Goal: Task Accomplishment & Management: Manage account settings

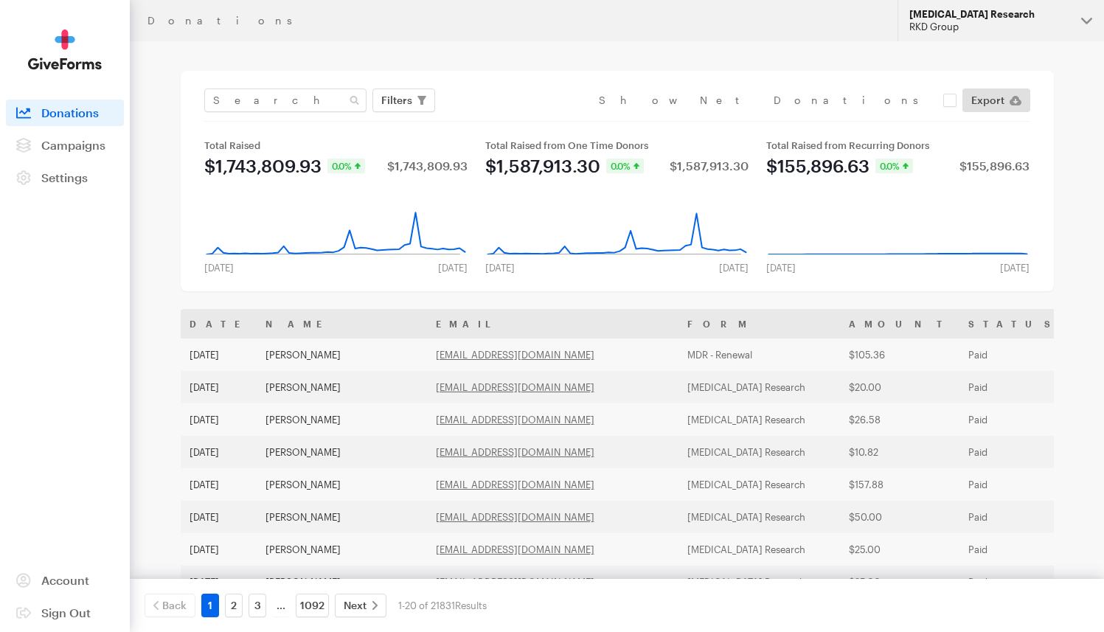
click at [991, 12] on div "[MEDICAL_DATA] Research" at bounding box center [989, 14] width 160 height 13
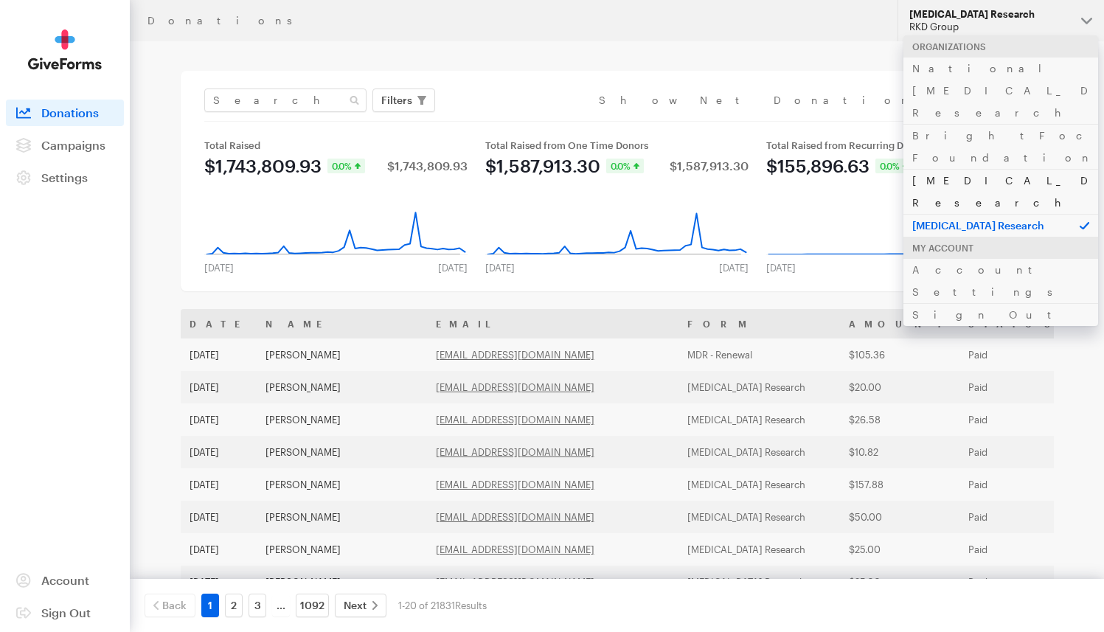
click at [957, 169] on link "[MEDICAL_DATA] Research" at bounding box center [1000, 191] width 195 height 45
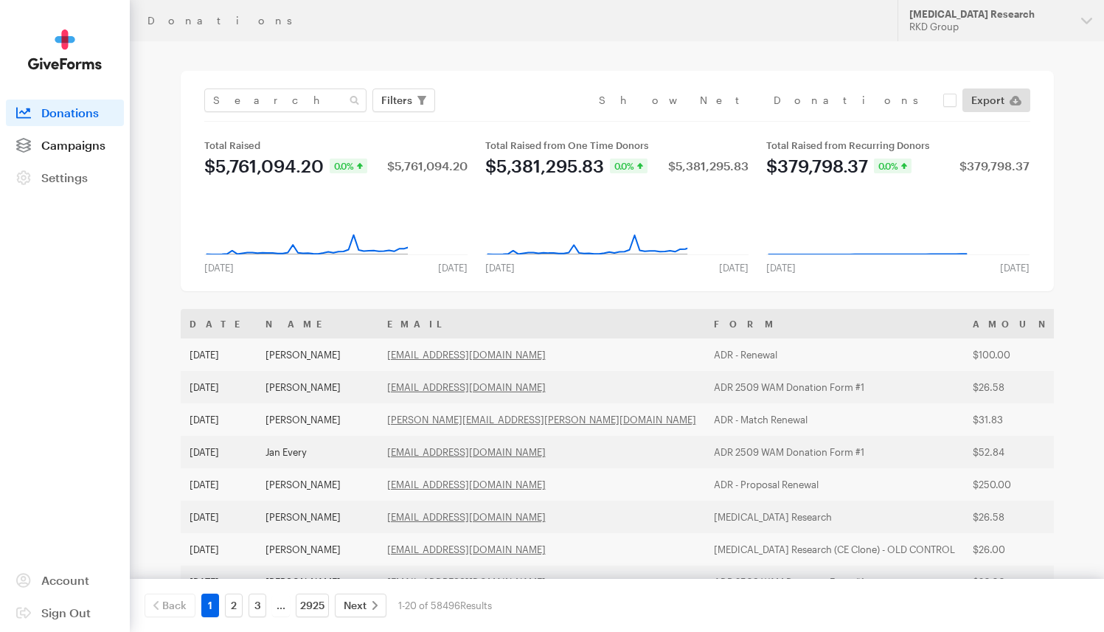
click at [80, 133] on link "Campaigns" at bounding box center [65, 145] width 118 height 27
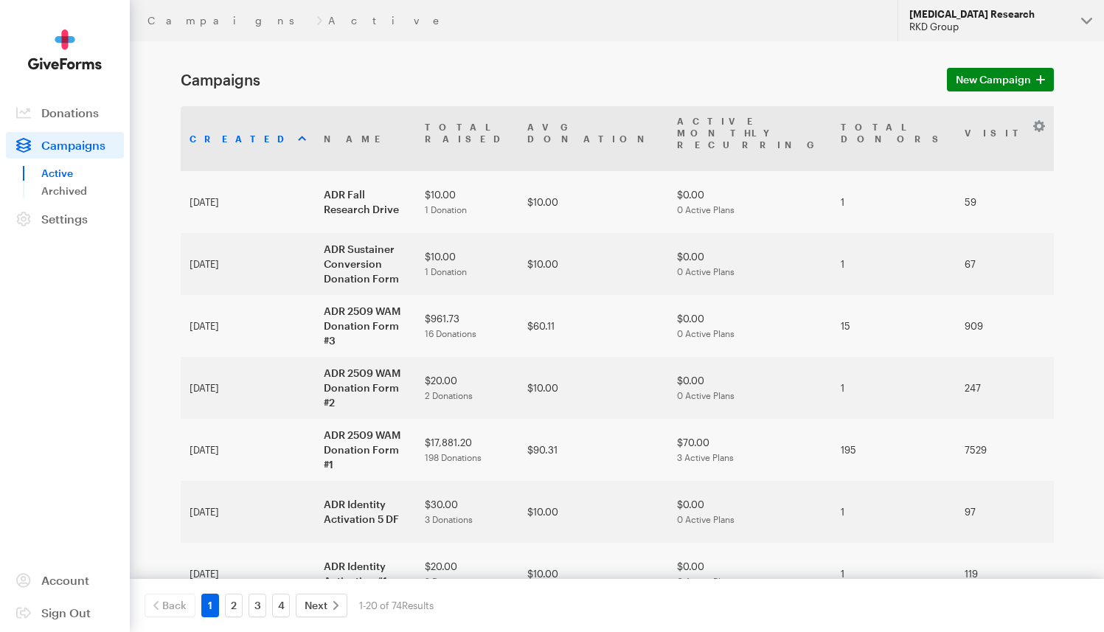
click at [1005, 18] on div "[MEDICAL_DATA] Research" at bounding box center [989, 14] width 160 height 13
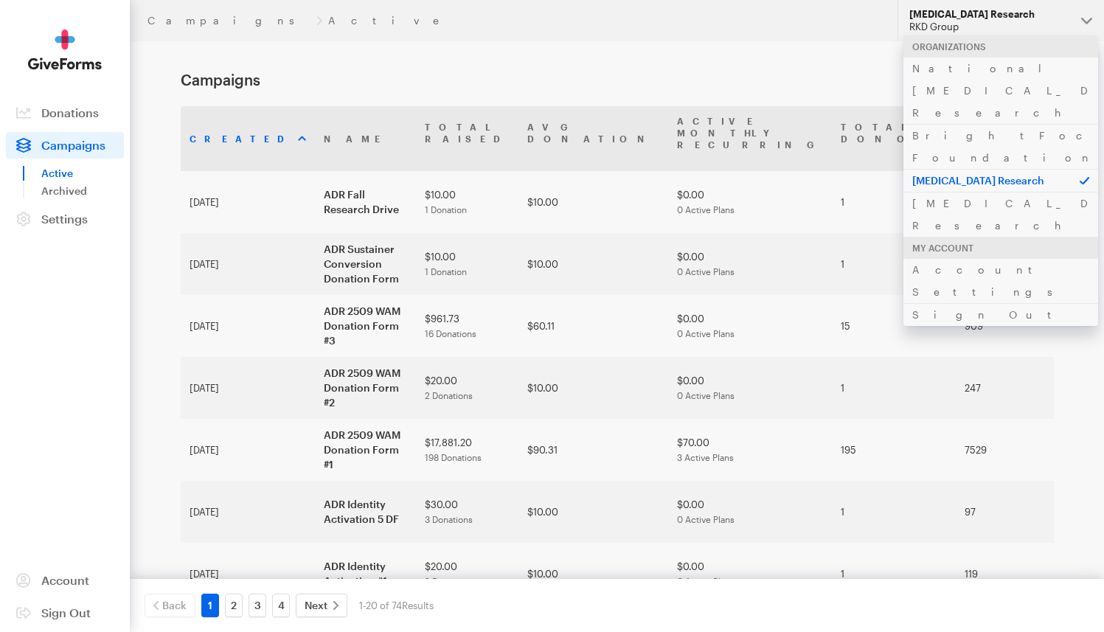
click at [820, 77] on h1 "Campaigns" at bounding box center [555, 80] width 749 height 18
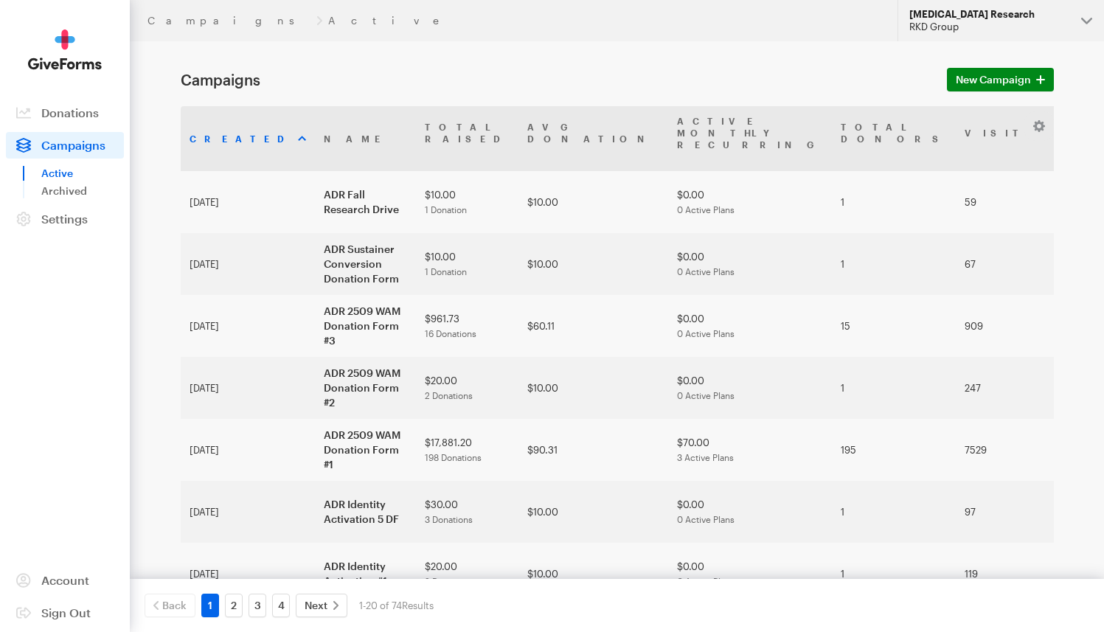
click at [940, 29] on div "RKD Group" at bounding box center [989, 27] width 160 height 13
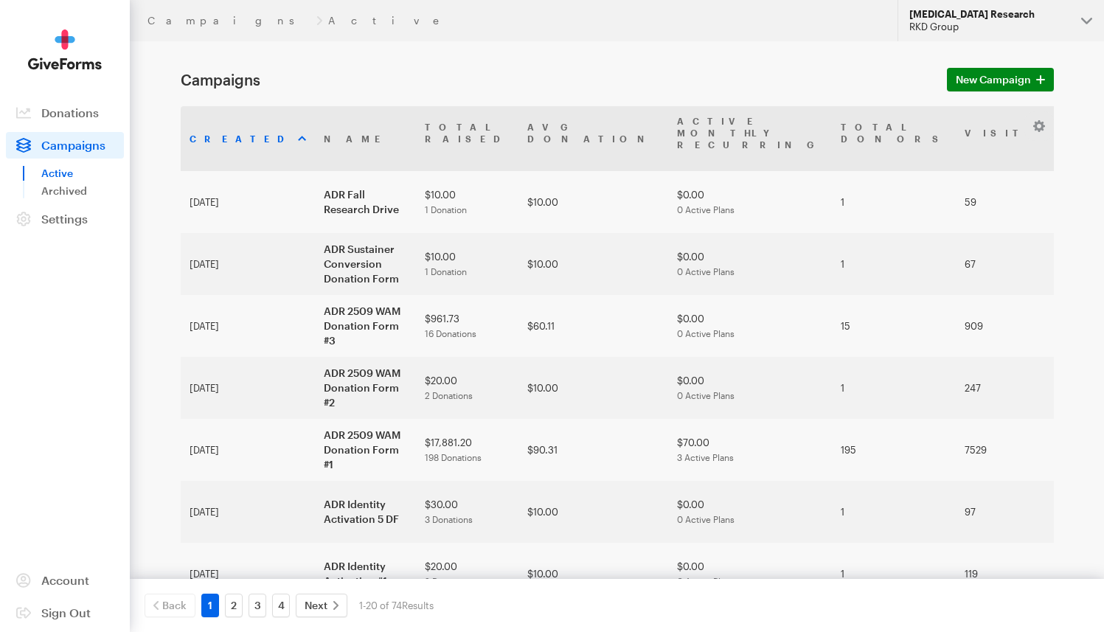
click at [1011, 26] on div "RKD Group" at bounding box center [989, 27] width 160 height 13
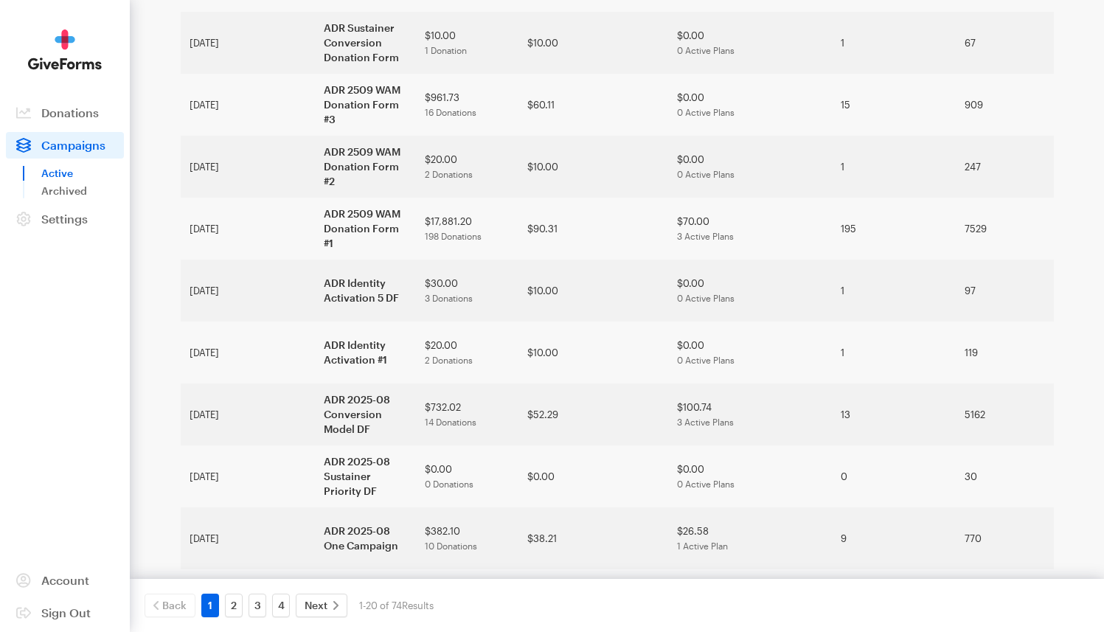
scroll to position [231, 0]
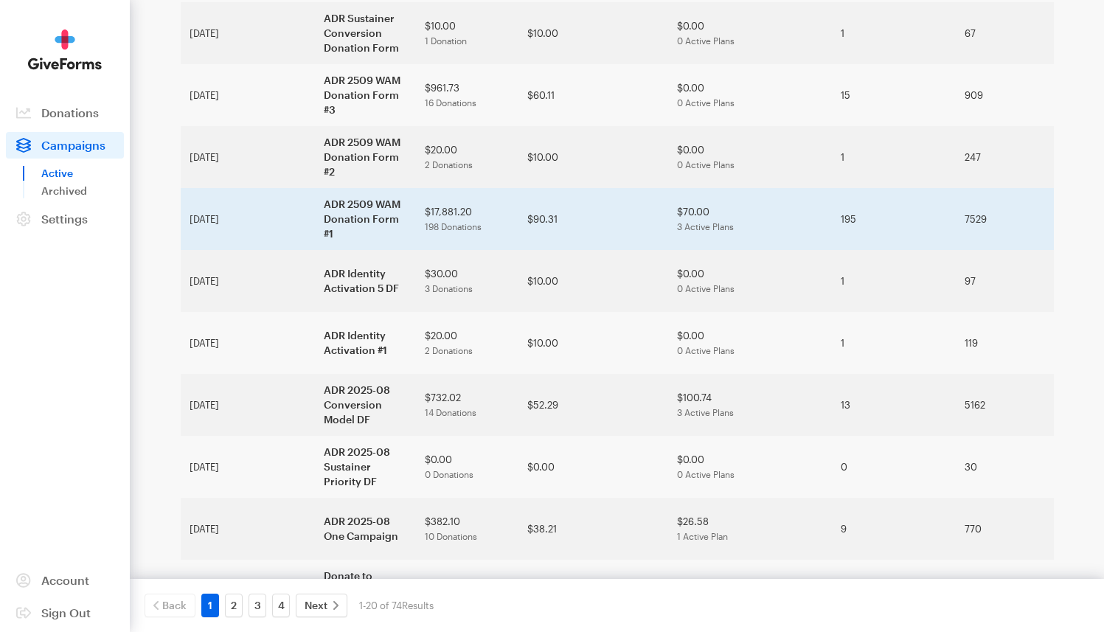
click at [315, 188] on td "ADR 2509 WAM Donation Form #1" at bounding box center [365, 219] width 101 height 62
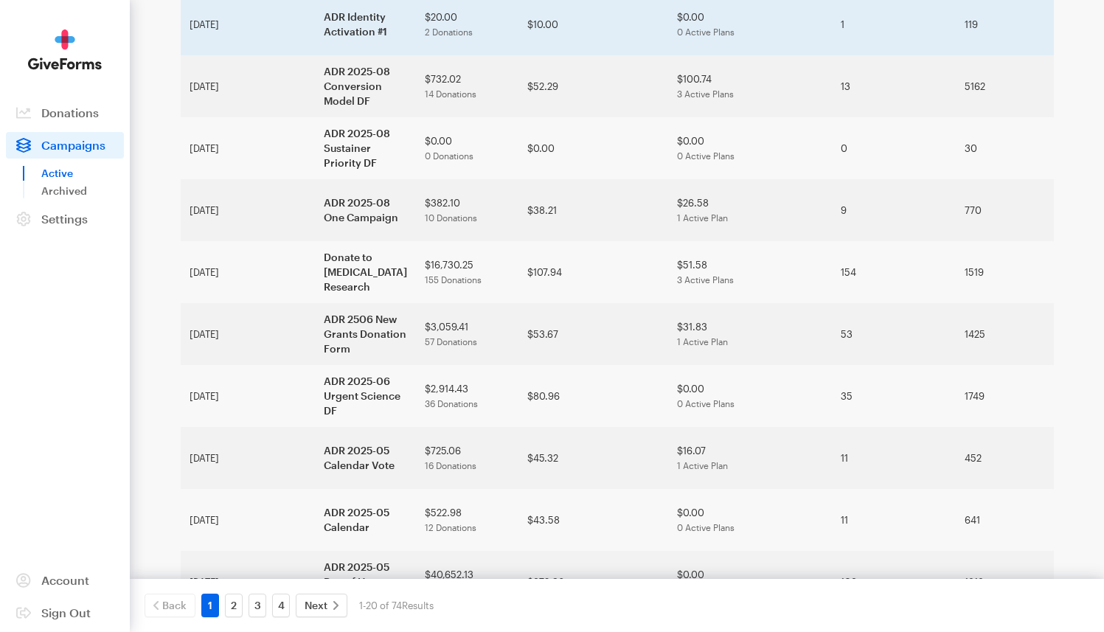
scroll to position [576, 0]
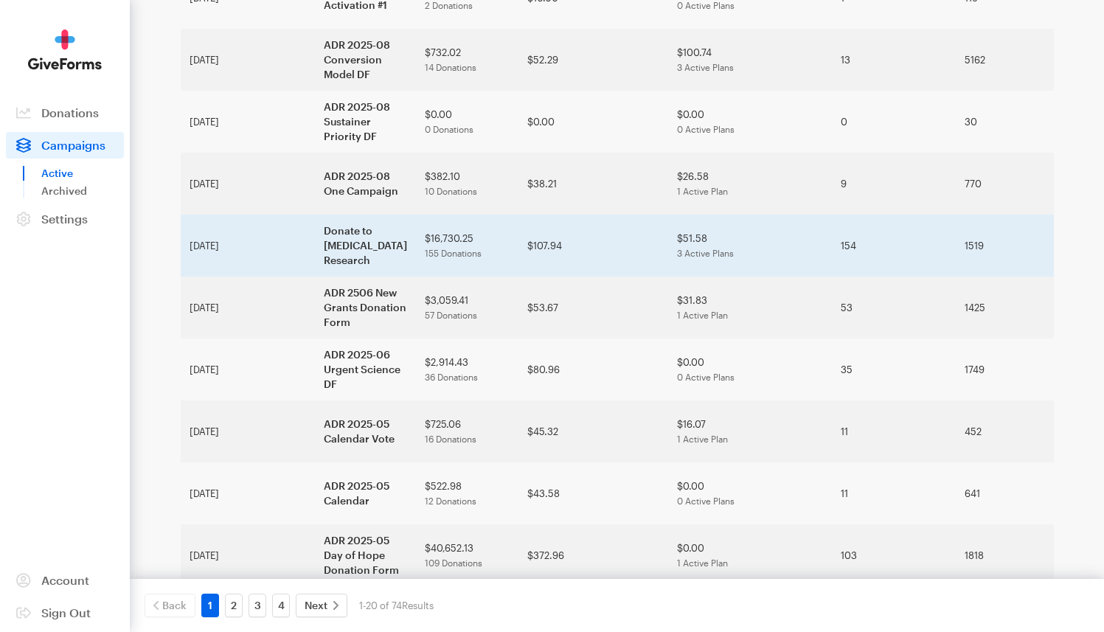
click at [315, 215] on td "Donate to Alzheimer's Disease Research" at bounding box center [365, 246] width 101 height 62
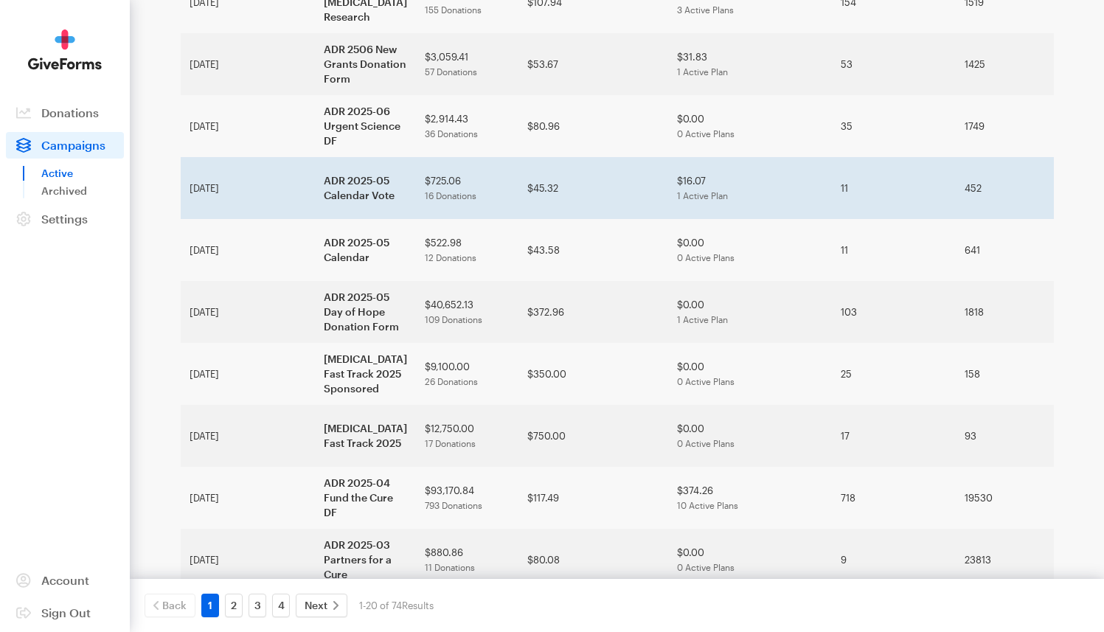
scroll to position [839, 0]
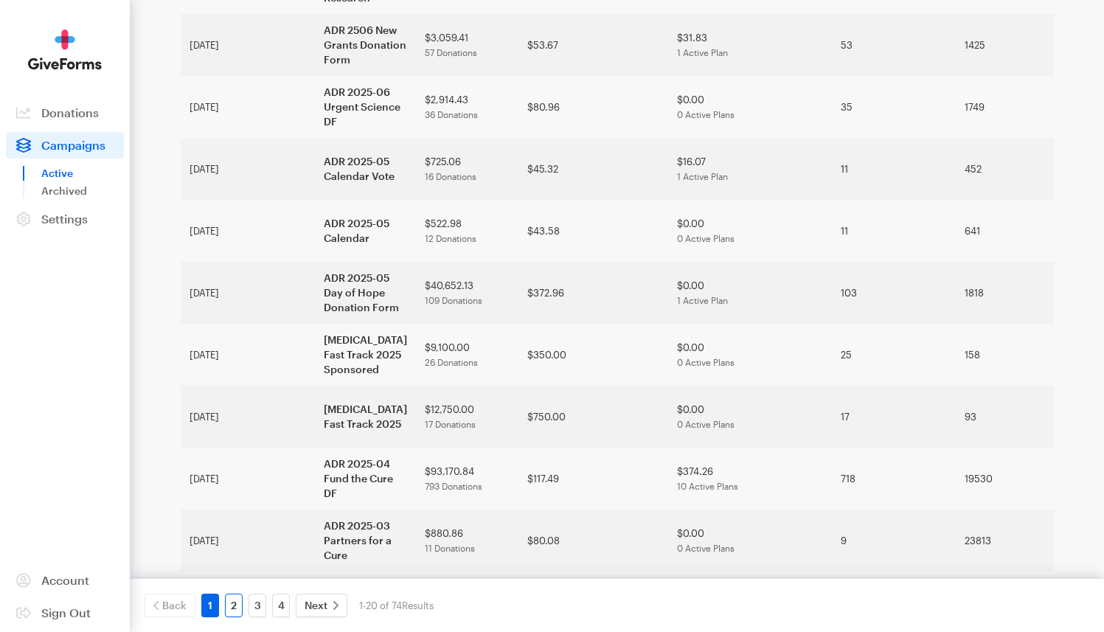
click at [231, 604] on link "2" at bounding box center [234, 606] width 18 height 24
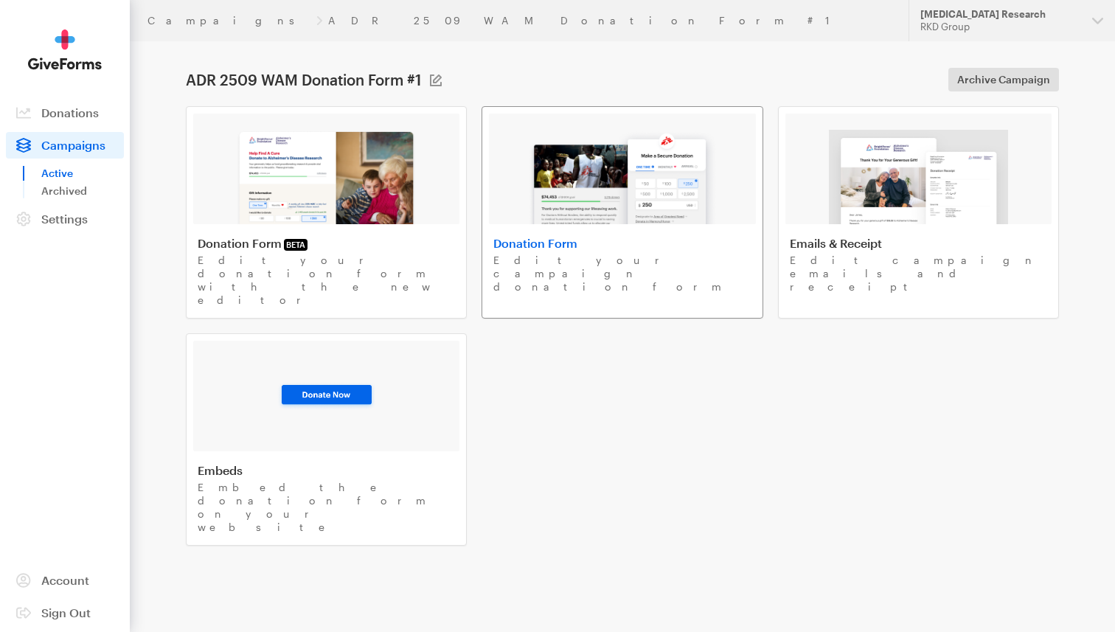
click at [544, 181] on img at bounding box center [622, 177] width 188 height 94
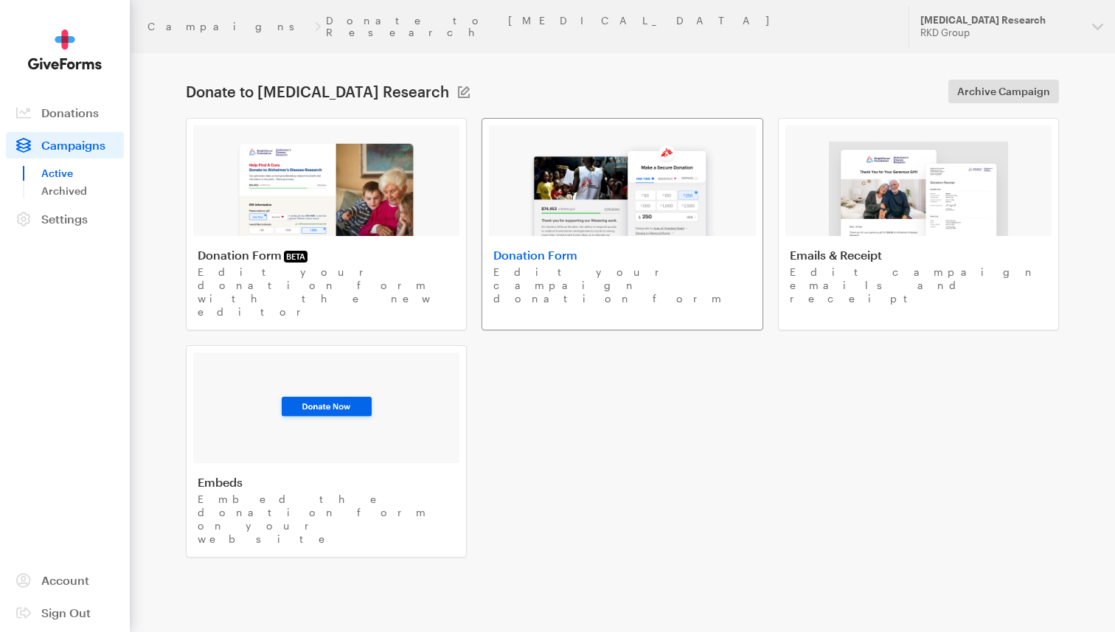
click at [617, 150] on img at bounding box center [622, 189] width 188 height 94
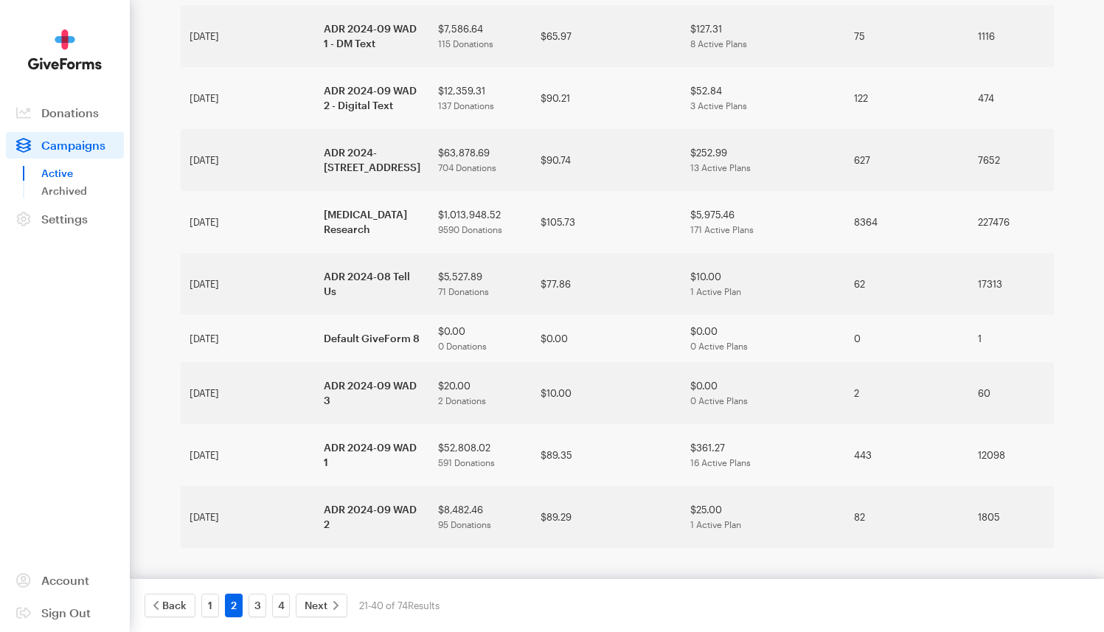
scroll to position [850, 0]
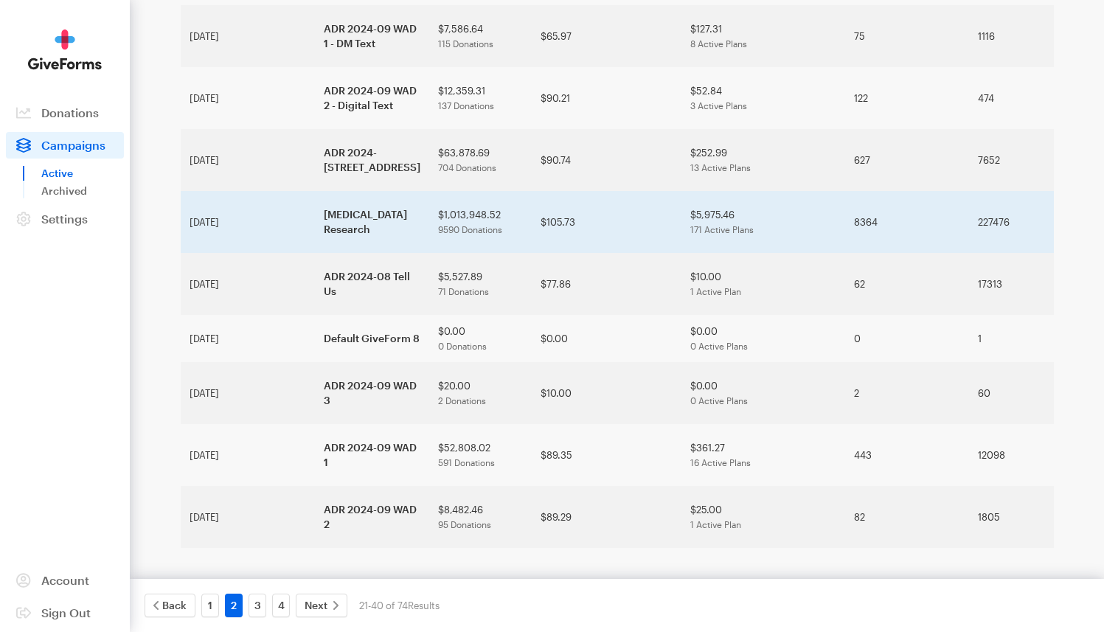
click at [315, 253] on td "[MEDICAL_DATA] Research" at bounding box center [372, 222] width 114 height 62
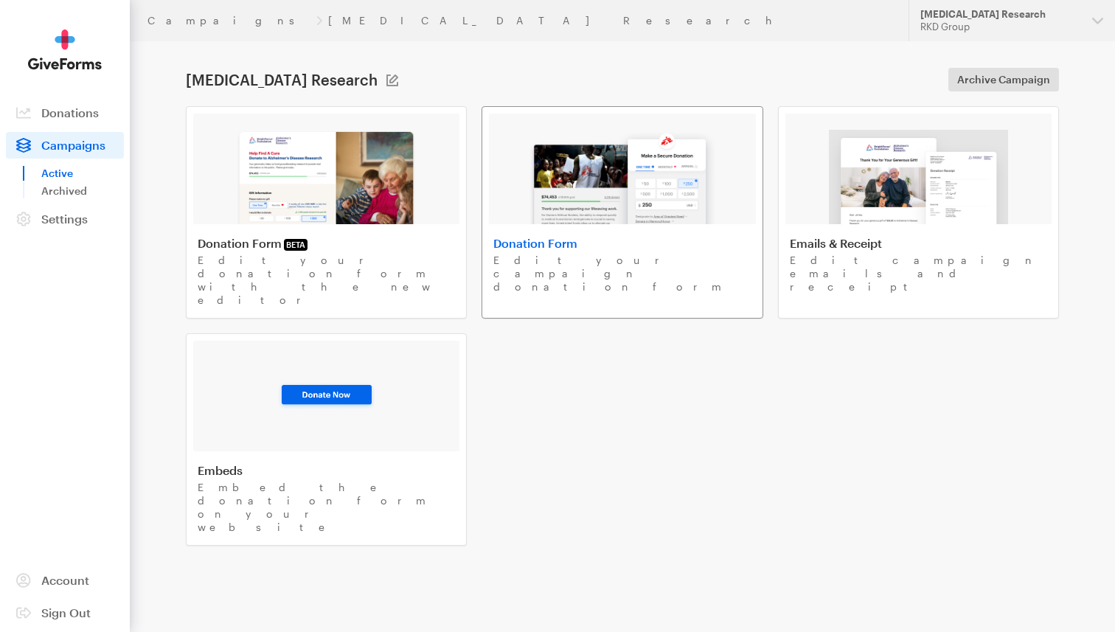
click at [662, 229] on link "Donation Form Edit your campaign donation form" at bounding box center [622, 212] width 281 height 212
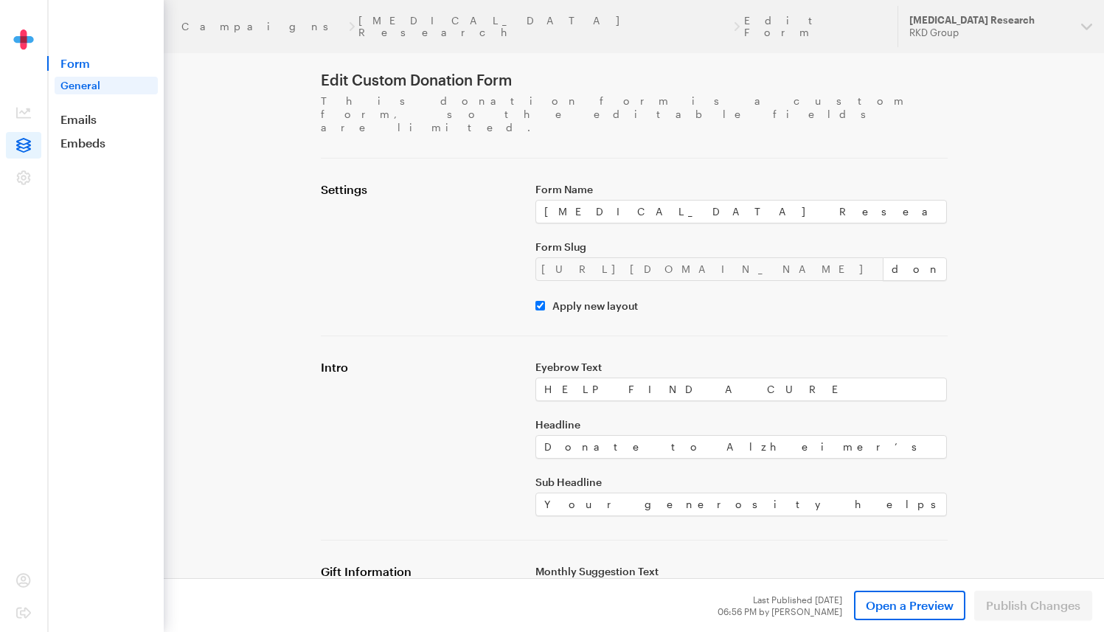
click at [92, 63] on span "Form" at bounding box center [105, 63] width 117 height 15
click at [81, 63] on span "Form" at bounding box center [105, 63] width 117 height 15
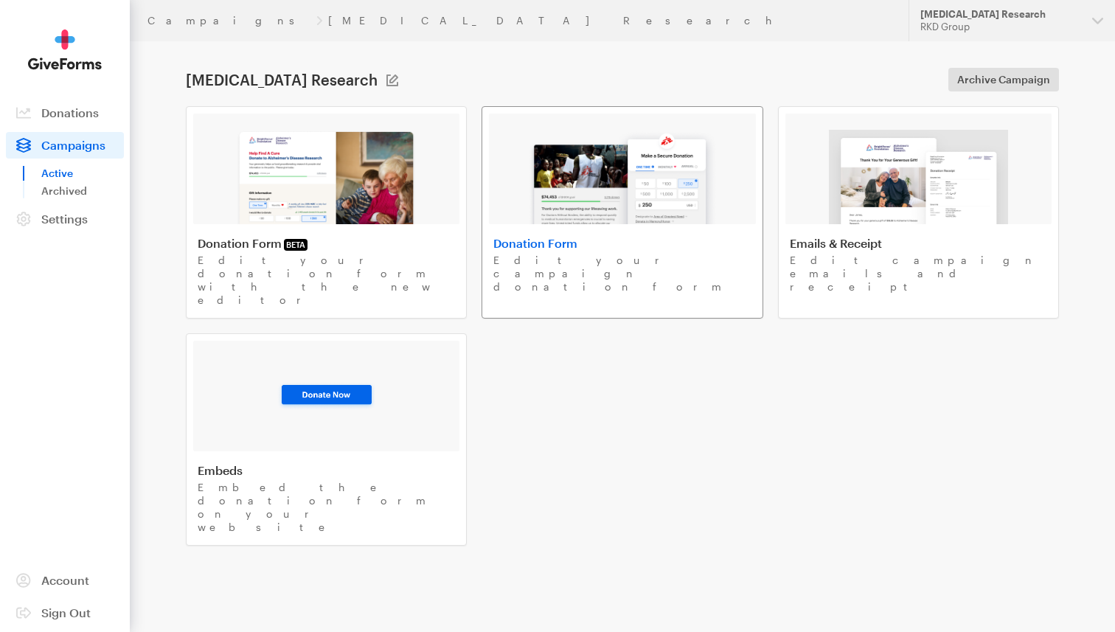
click at [596, 171] on img at bounding box center [622, 177] width 188 height 94
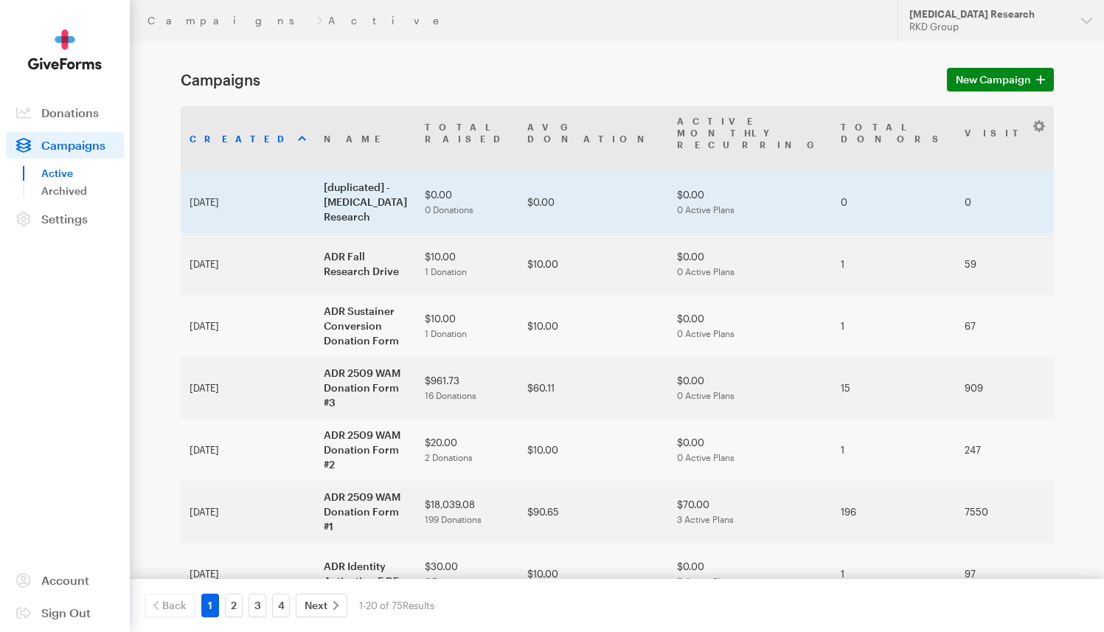
click at [315, 185] on td "[duplicated] - [MEDICAL_DATA] Research" at bounding box center [365, 202] width 101 height 62
click at [232, 180] on td "[DATE]" at bounding box center [248, 202] width 134 height 62
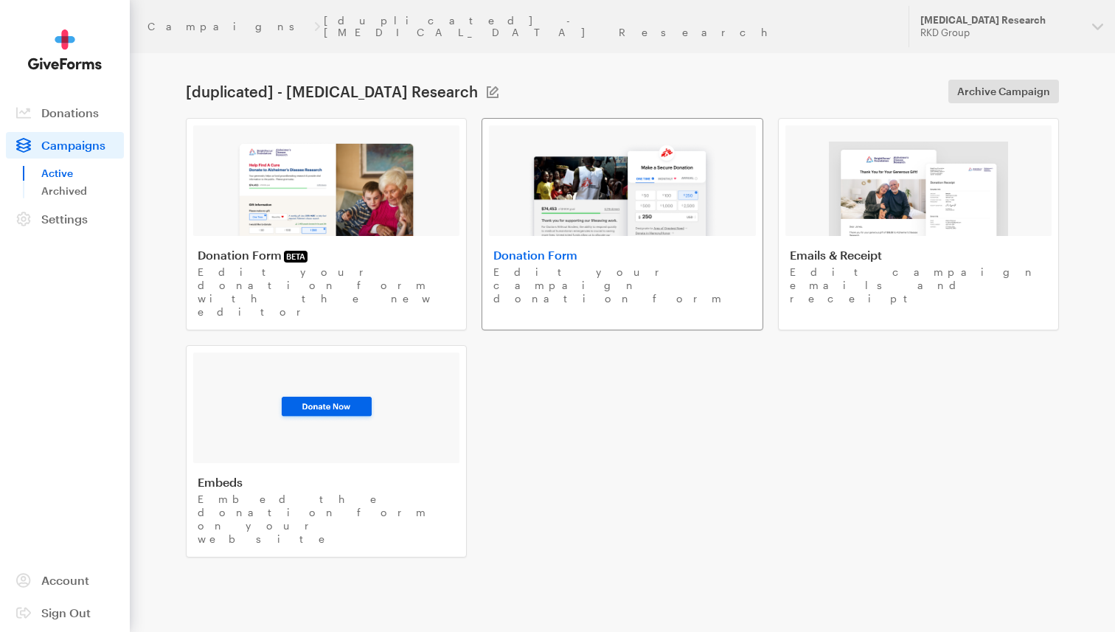
click at [603, 154] on img at bounding box center [622, 189] width 188 height 94
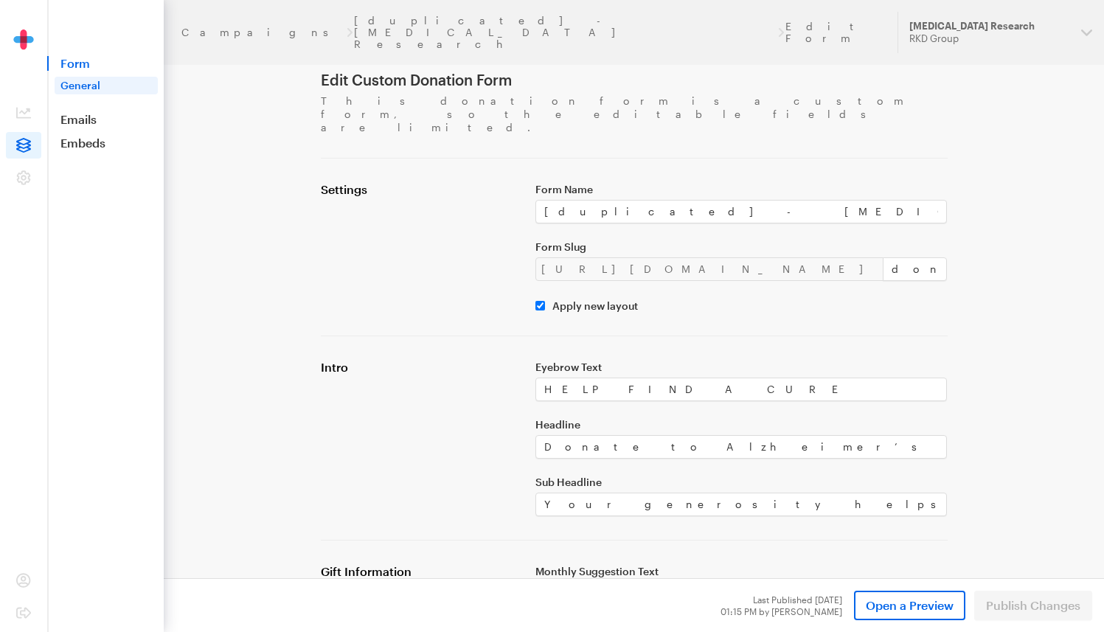
click at [82, 63] on span "Form" at bounding box center [105, 63] width 117 height 15
click at [86, 84] on link "General" at bounding box center [106, 86] width 103 height 18
click at [86, 67] on span "Form" at bounding box center [105, 63] width 117 height 15
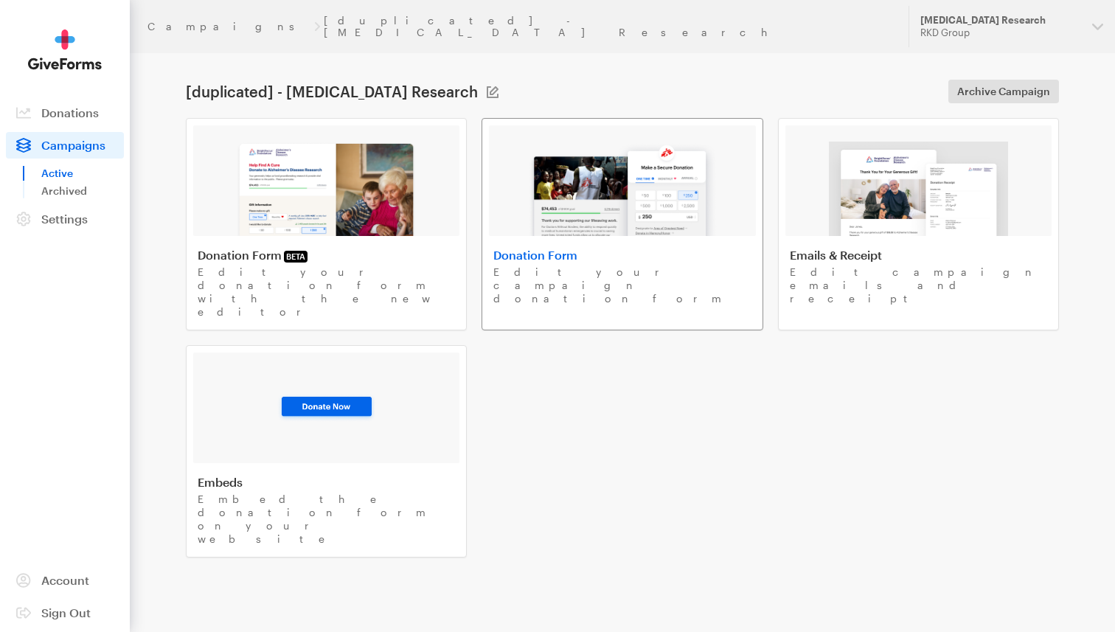
click at [596, 248] on h4 "Donation Form" at bounding box center [621, 255] width 257 height 15
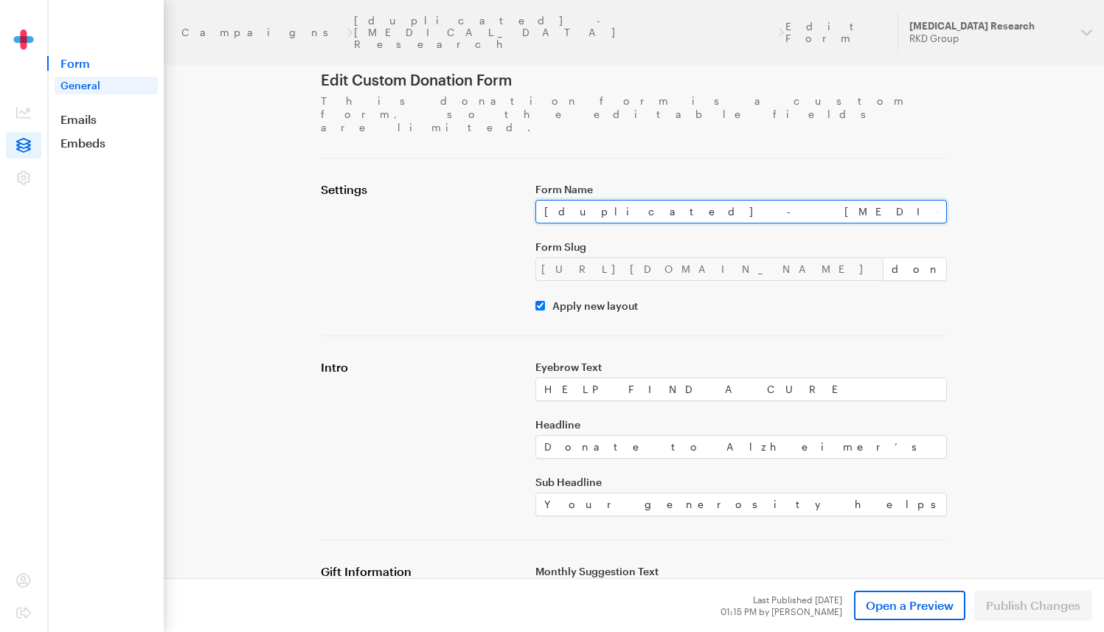
drag, startPoint x: 767, startPoint y: 185, endPoint x: 528, endPoint y: 187, distance: 239.0
click at [528, 187] on div "Form Name [duplicated] - Alzheimer's Disease Research Form Slug https://donate.…" at bounding box center [742, 247] width 430 height 130
click at [777, 200] on input "[duplicated] - Alzheimer's Disease Research" at bounding box center [741, 212] width 412 height 24
drag, startPoint x: 780, startPoint y: 184, endPoint x: 511, endPoint y: 178, distance: 269.2
click at [513, 182] on div "Settings Form Name [duplicated] - Alzheimer's Disease Research Form Slug https:…" at bounding box center [634, 247] width 645 height 130
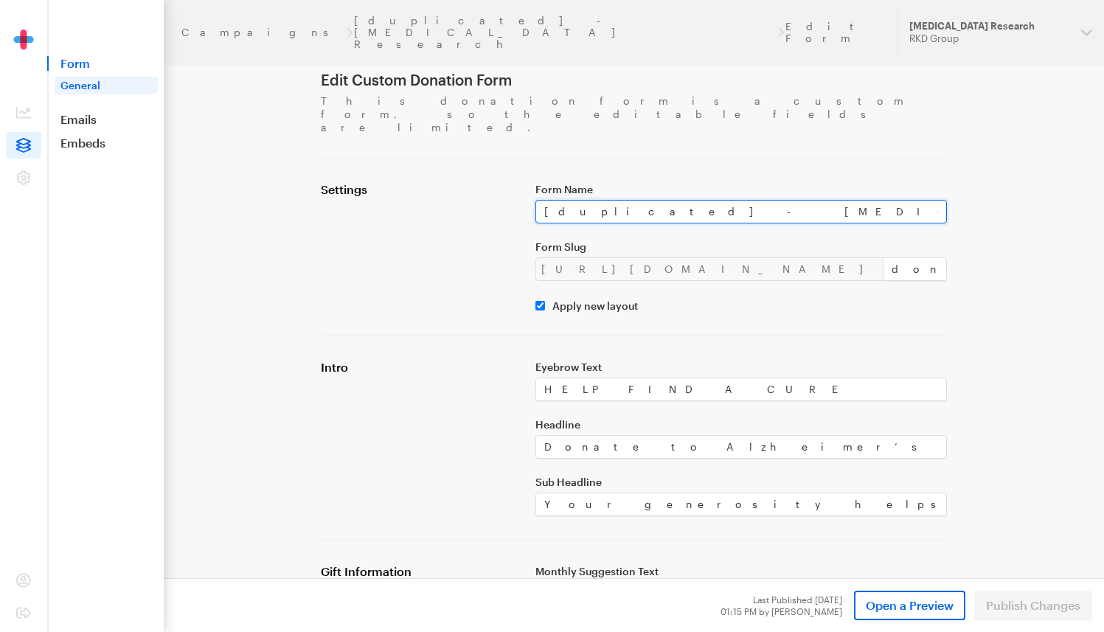
paste input "ADR Pre-Lapsed Donation Form 1"
type input "ADR Pre-Lapsed Donation Form 1"
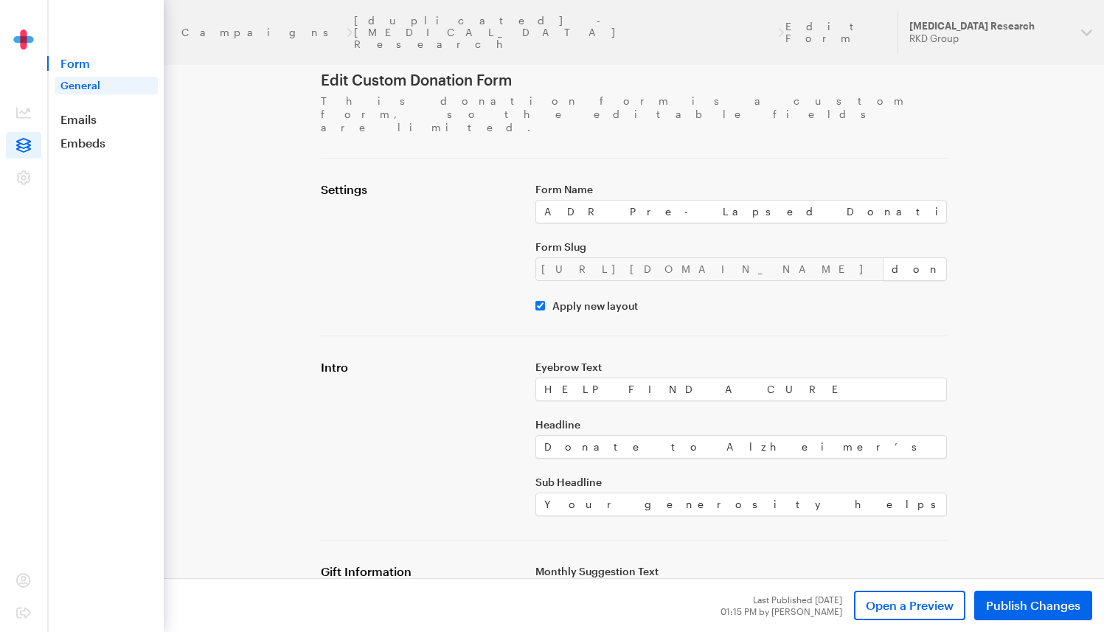
click at [518, 204] on div "Settings" at bounding box center [419, 247] width 215 height 130
click at [819, 200] on input "ADR Pre-Lapsed Donation Form 1" at bounding box center [741, 212] width 412 height 24
click at [883, 257] on input "donate-6" at bounding box center [915, 269] width 65 height 24
drag, startPoint x: 619, startPoint y: 186, endPoint x: 566, endPoint y: 185, distance: 53.1
click at [566, 200] on input "ADR Pre-Lapsed Donation Form 1" at bounding box center [741, 212] width 412 height 24
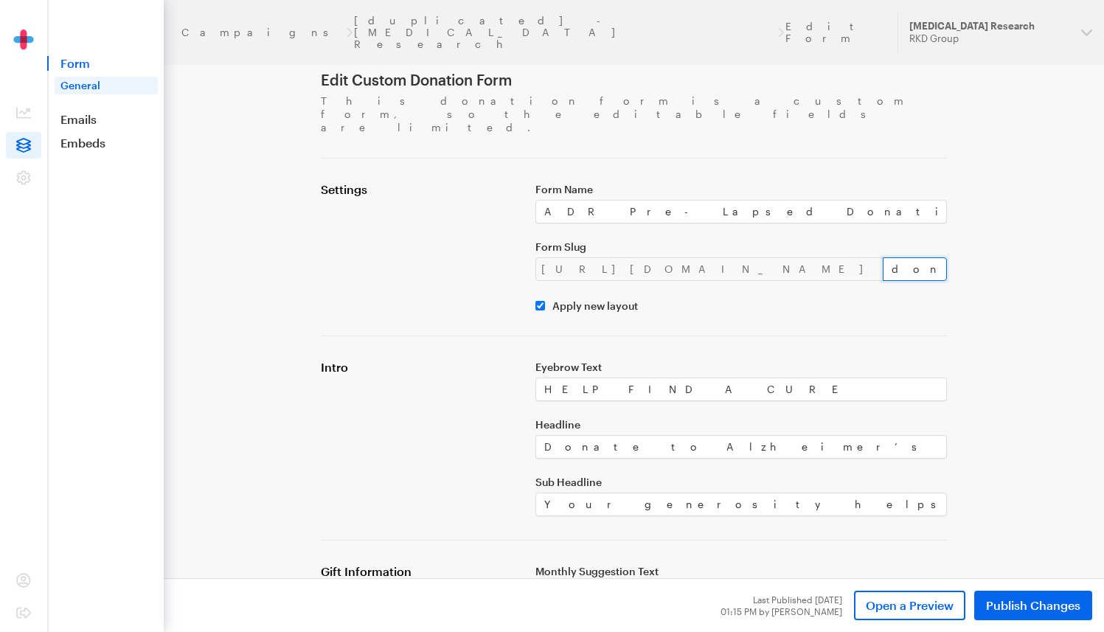
drag, startPoint x: 788, startPoint y: 246, endPoint x: 696, endPoint y: 239, distance: 92.5
click at [696, 257] on div "https://donate.brightfocus.org/adr/ donate-6" at bounding box center [741, 269] width 412 height 24
type input "pre-lapsed-1"
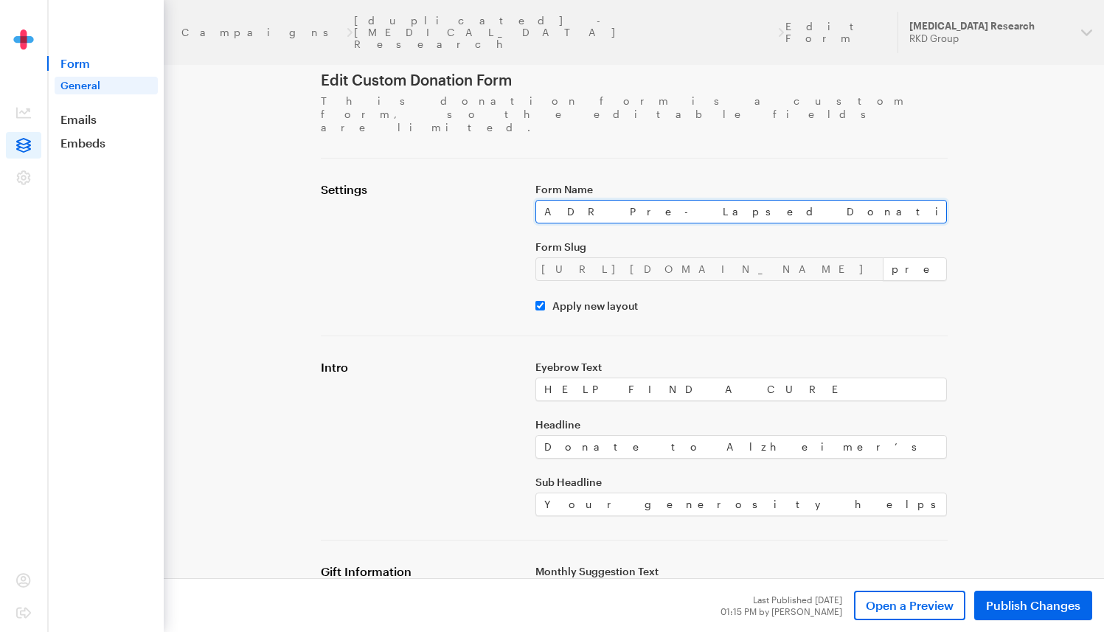
click at [622, 200] on input "ADR Pre-Lapsed Donation Form 1" at bounding box center [741, 212] width 412 height 24
click at [697, 200] on input "ADR Pre-Lapsed Donation Form 1" at bounding box center [741, 212] width 412 height 24
click at [835, 265] on div "Form Name ADR Pre-Lapsed Donation Form 1 Form Slug https://donate.brightfocus.o…" at bounding box center [742, 247] width 430 height 130
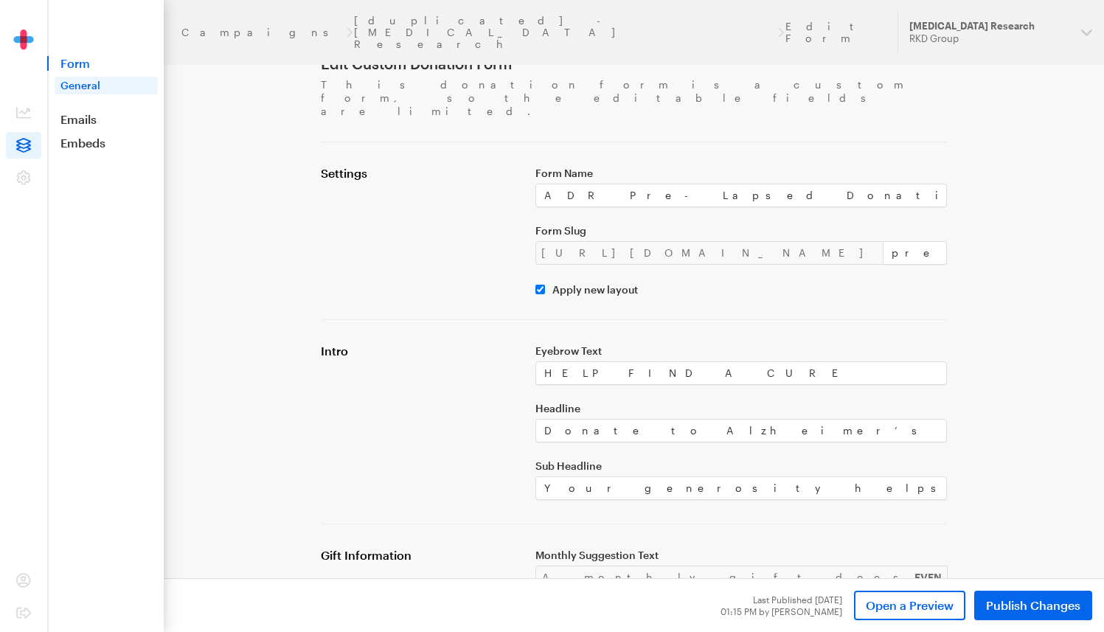
scroll to position [20, 0]
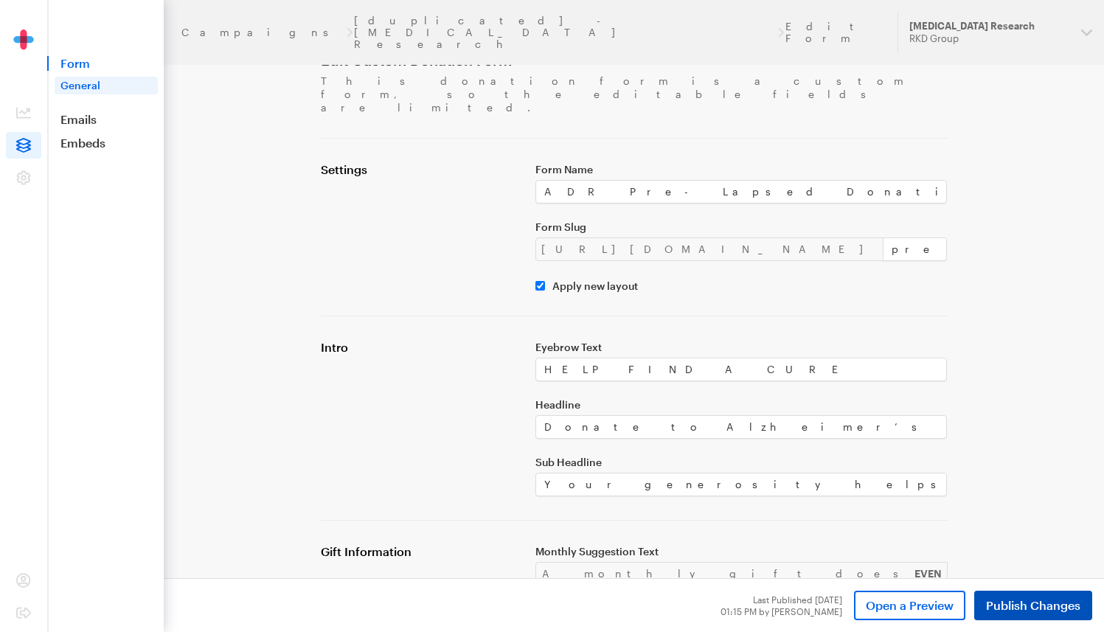
click at [1055, 610] on span "Publish Changes" at bounding box center [1033, 606] width 94 height 18
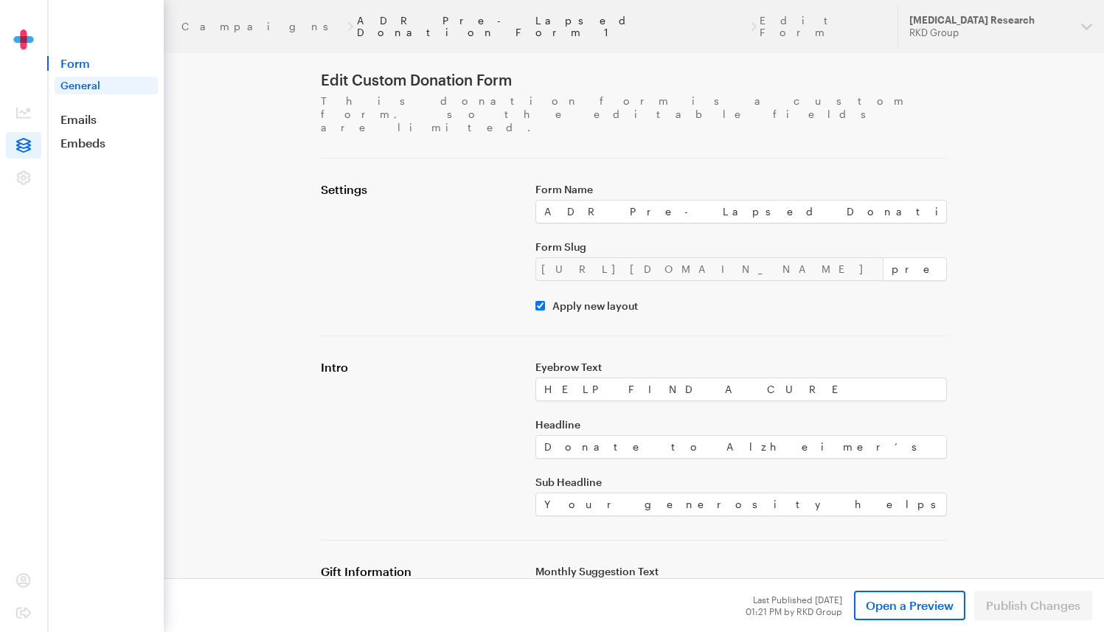
click at [357, 21] on link "ADR Pre-Lapsed Donation Form 1" at bounding box center [552, 27] width 390 height 24
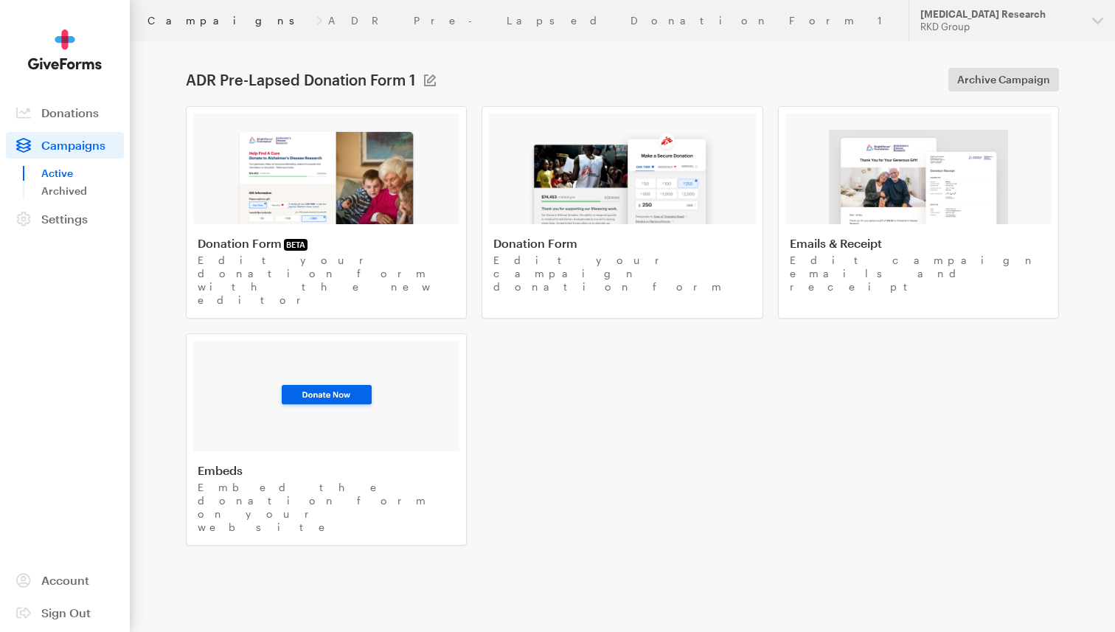
click at [181, 20] on link "Campaigns" at bounding box center [228, 21] width 163 height 12
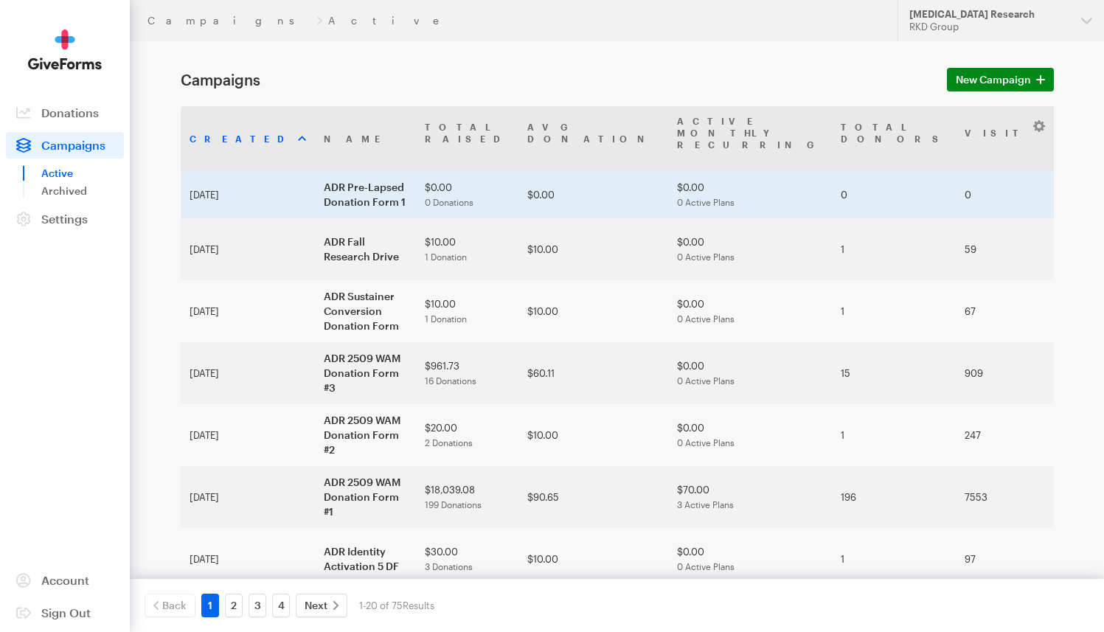
click at [315, 171] on td "ADR Pre-Lapsed Donation Form 1" at bounding box center [365, 194] width 101 height 47
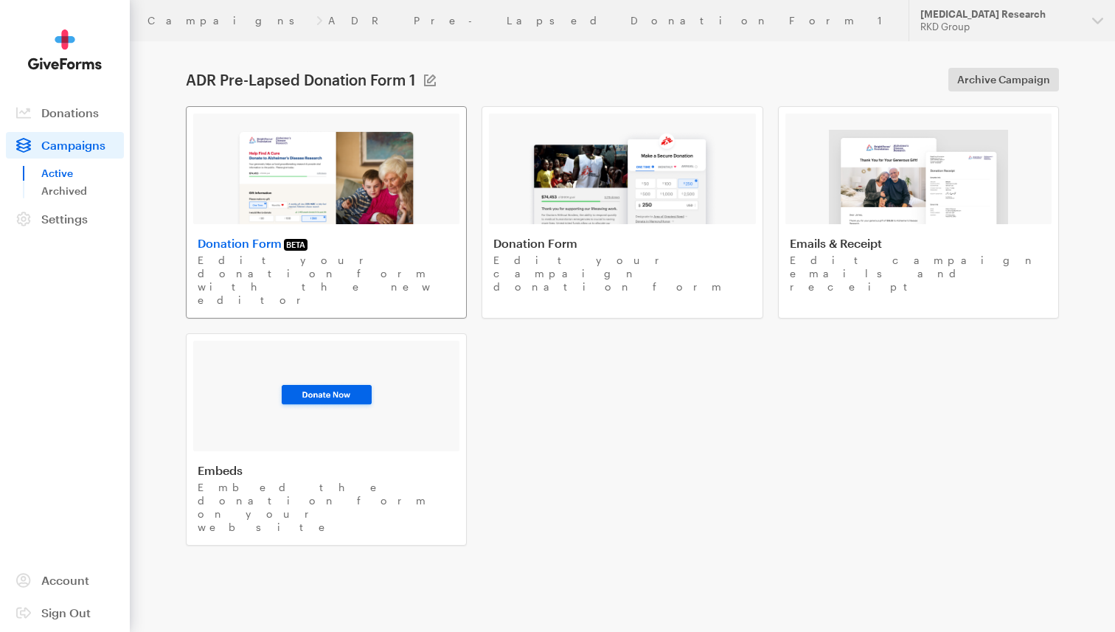
click at [366, 173] on img at bounding box center [326, 177] width 181 height 94
